Goal: Find specific page/section: Find specific page/section

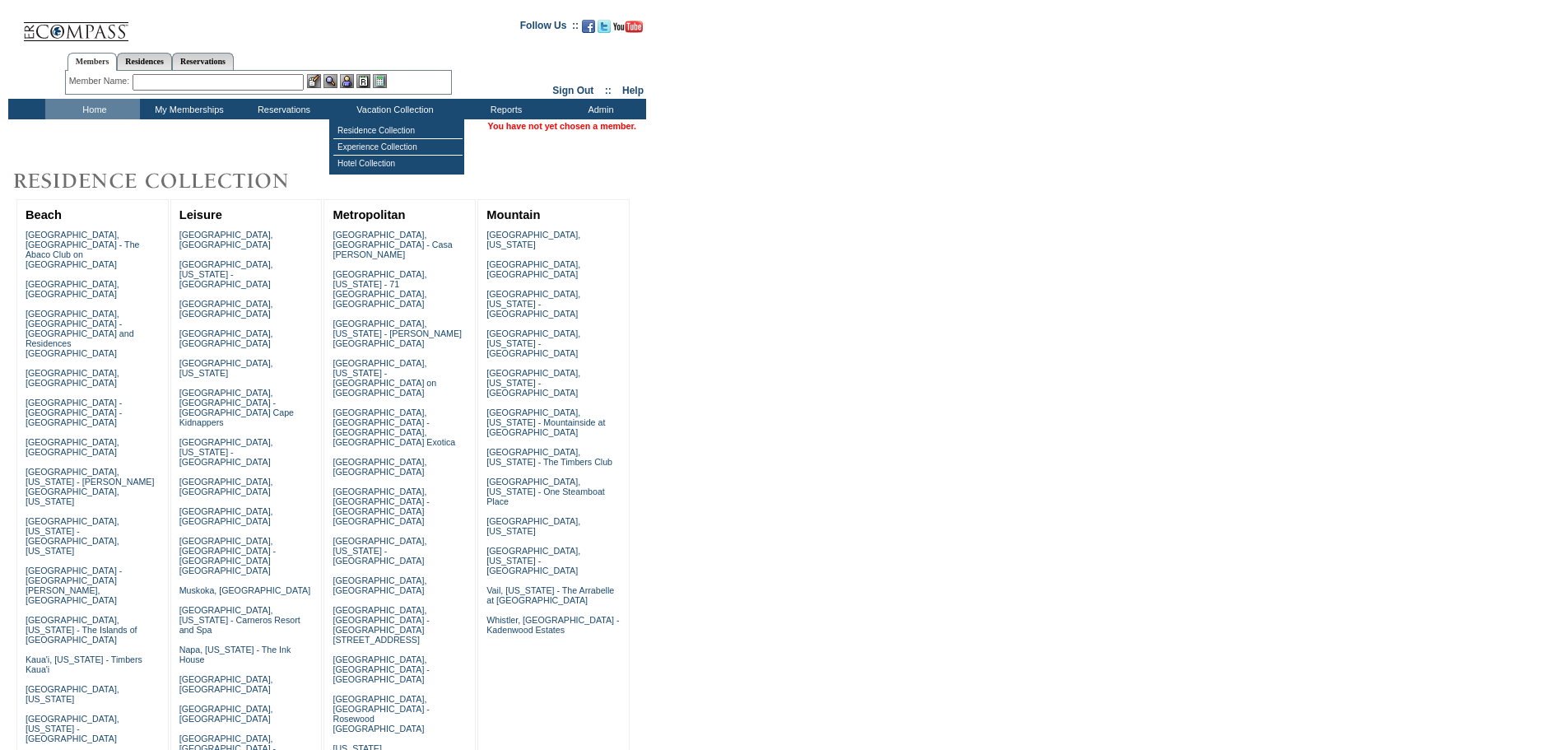
click at [283, 77] on input "text" at bounding box center [218, 82] width 171 height 17
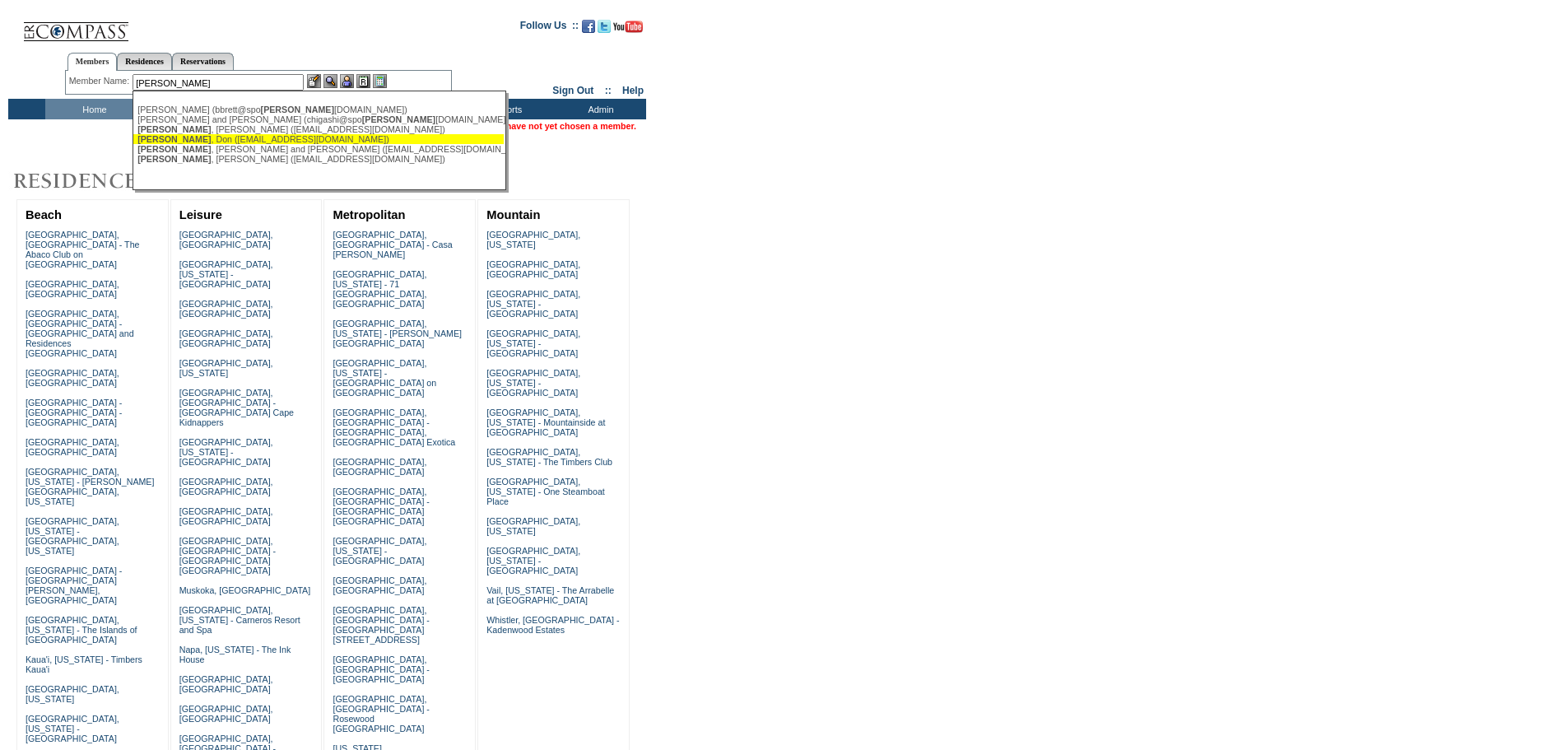
click at [254, 141] on div "Kane , Don (don@dillonkane.com)" at bounding box center [319, 139] width 362 height 10
type input "Kane, Don (don@dillonkane.com)"
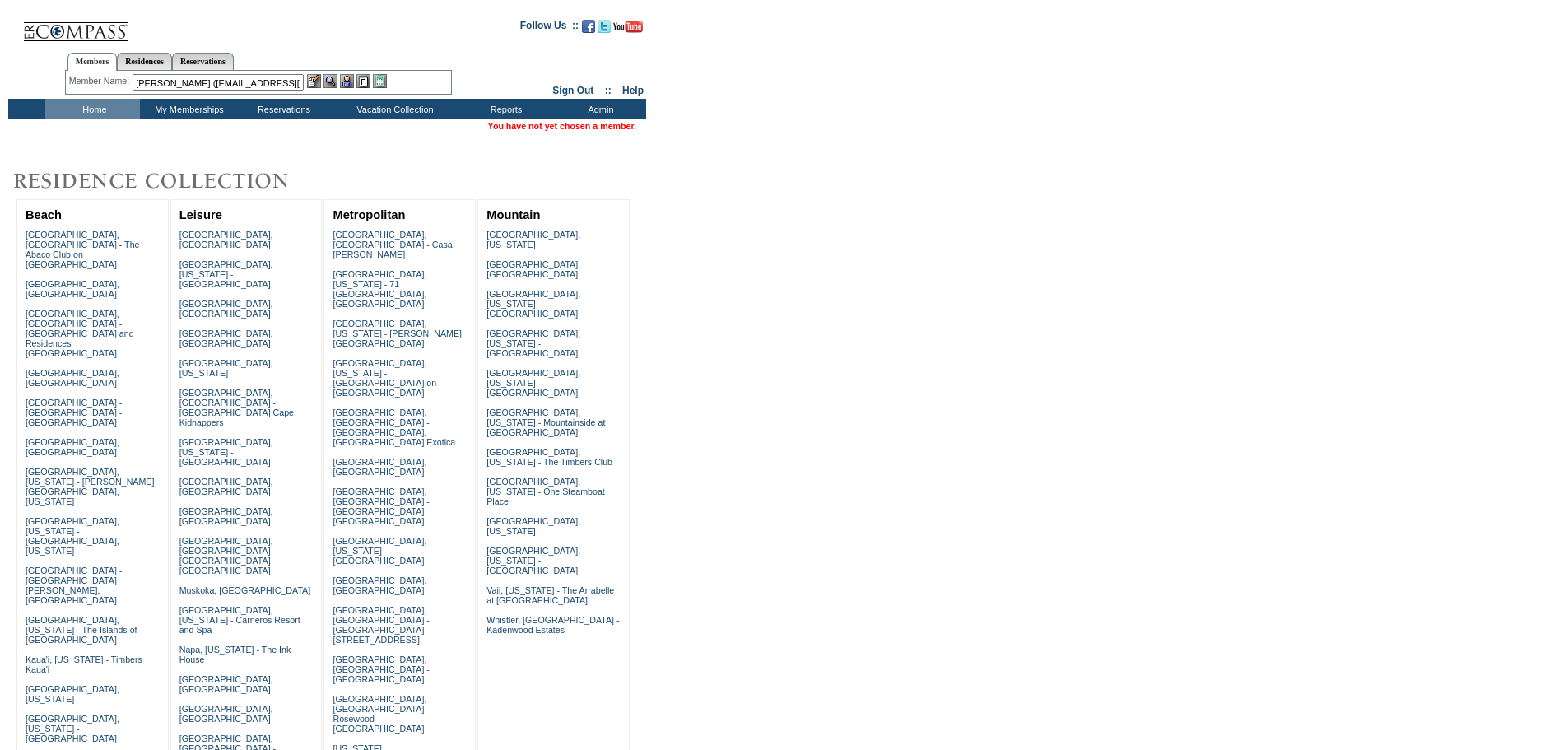
click at [350, 84] on img at bounding box center [347, 81] width 14 height 14
click at [332, 85] on img at bounding box center [330, 81] width 14 height 14
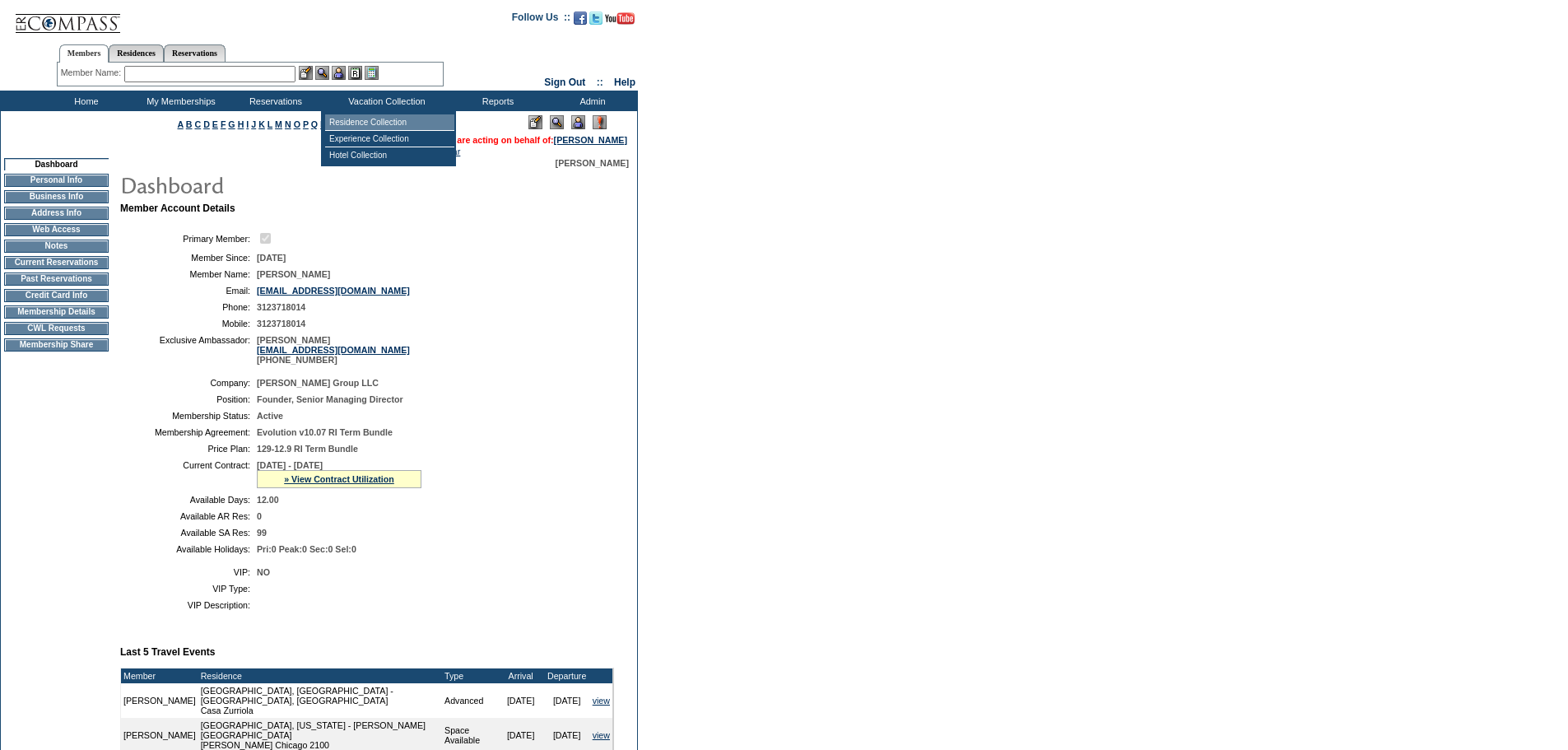
click at [388, 116] on td "Residence Collection" at bounding box center [389, 122] width 129 height 17
